Goal: Find specific page/section: Find specific page/section

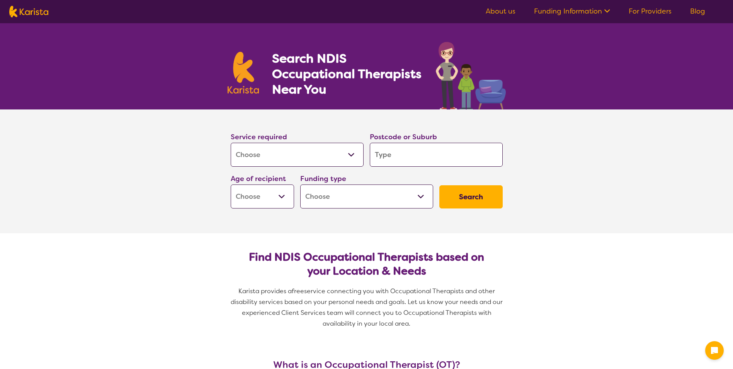
select select "[MEDICAL_DATA]"
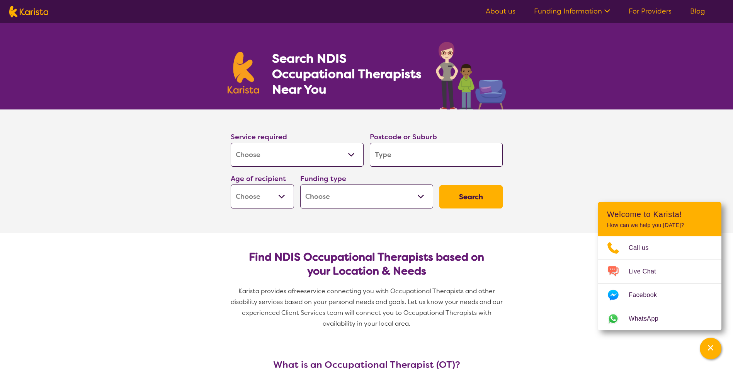
click at [404, 145] on input "search" at bounding box center [436, 155] width 133 height 24
type input "2"
type input "20"
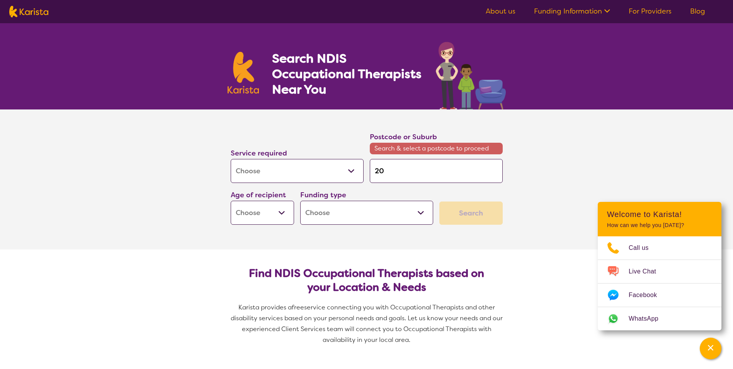
type input "207"
type input "2077"
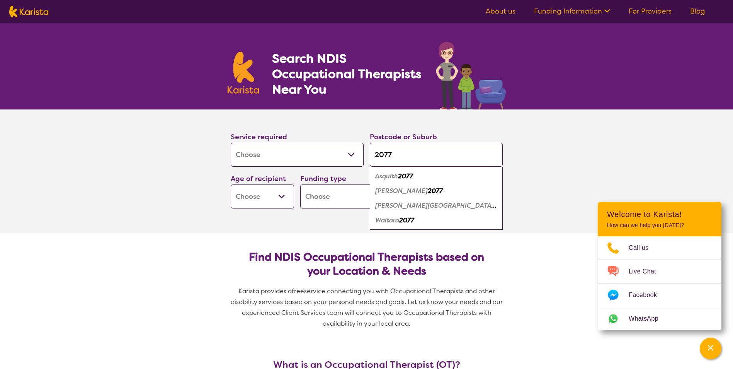
type input "2077"
click at [387, 192] on em "[PERSON_NAME]" at bounding box center [401, 191] width 53 height 8
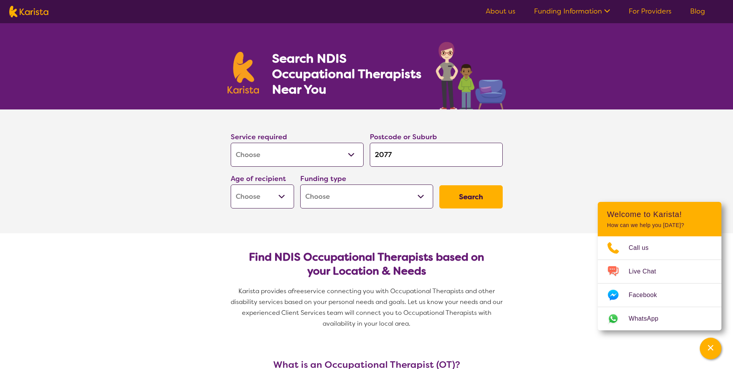
click at [451, 201] on button "Search" at bounding box center [470, 196] width 63 height 23
click at [271, 196] on select "Early Childhood - 0 to 9 Child - 10 to 11 Adolescent - 12 to 17 Adult - 18 to 6…" at bounding box center [262, 196] width 63 height 24
select select "AD"
click at [231, 184] on select "Early Childhood - 0 to 9 Child - 10 to 11 Adolescent - 12 to 17 Adult - 18 to 6…" at bounding box center [262, 196] width 63 height 24
select select "AD"
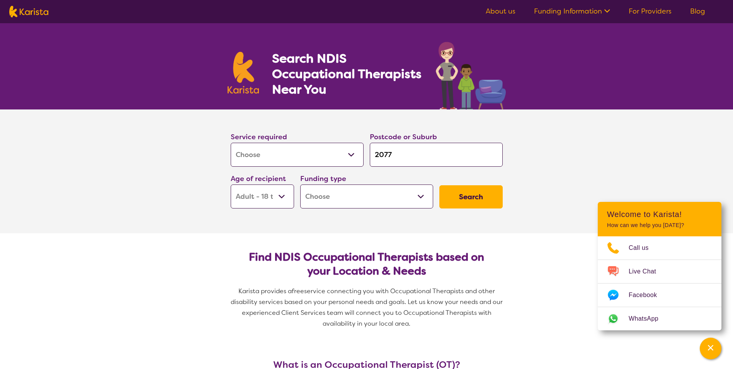
click at [400, 202] on select "Home Care Package (HCP) National Disability Insurance Scheme (NDIS) I don't know" at bounding box center [366, 196] width 133 height 24
select select "i-don-t-know"
click at [300, 184] on select "Home Care Package (HCP) National Disability Insurance Scheme (NDIS) I don't know" at bounding box center [366, 196] width 133 height 24
select select "i-don-t-know"
click at [479, 203] on button "Search" at bounding box center [470, 196] width 63 height 23
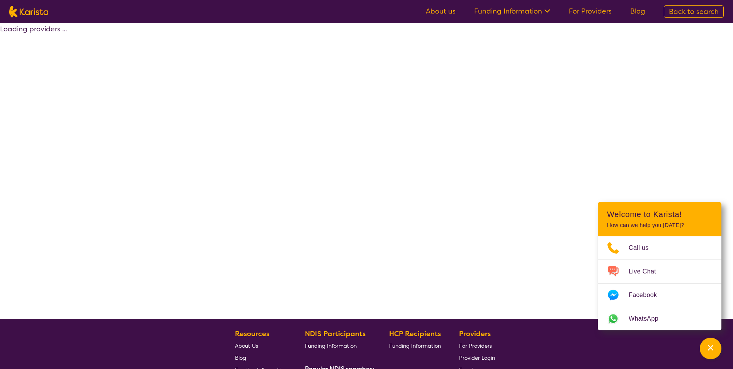
select select "[MEDICAL_DATA]"
select select "AD"
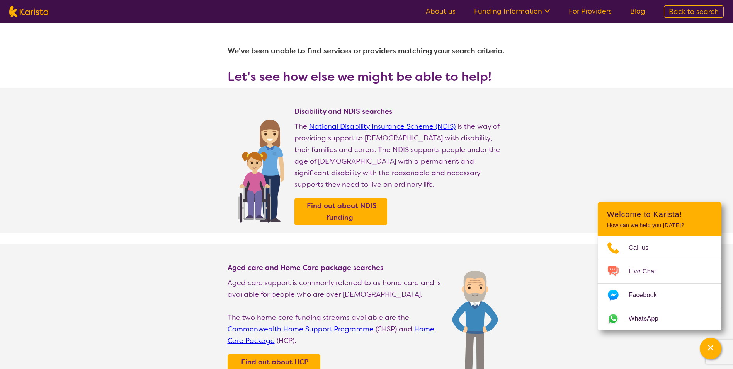
click at [594, 15] on link "For Providers" at bounding box center [590, 11] width 43 height 9
select select "[MEDICAL_DATA]"
select select "AD"
select select "i-don-t-know"
select select "[MEDICAL_DATA]"
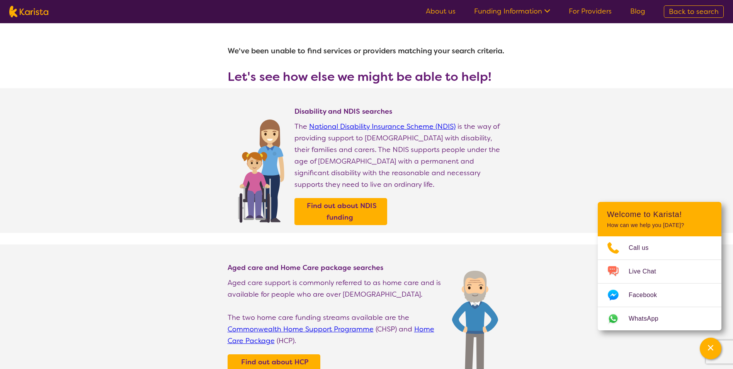
select select "AD"
select select "i-don-t-know"
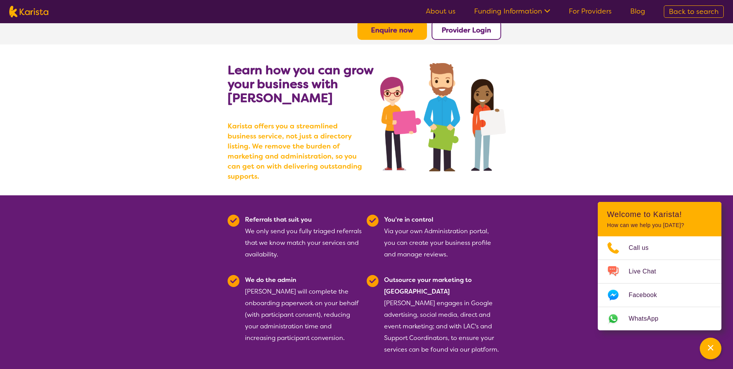
scroll to position [39, 0]
